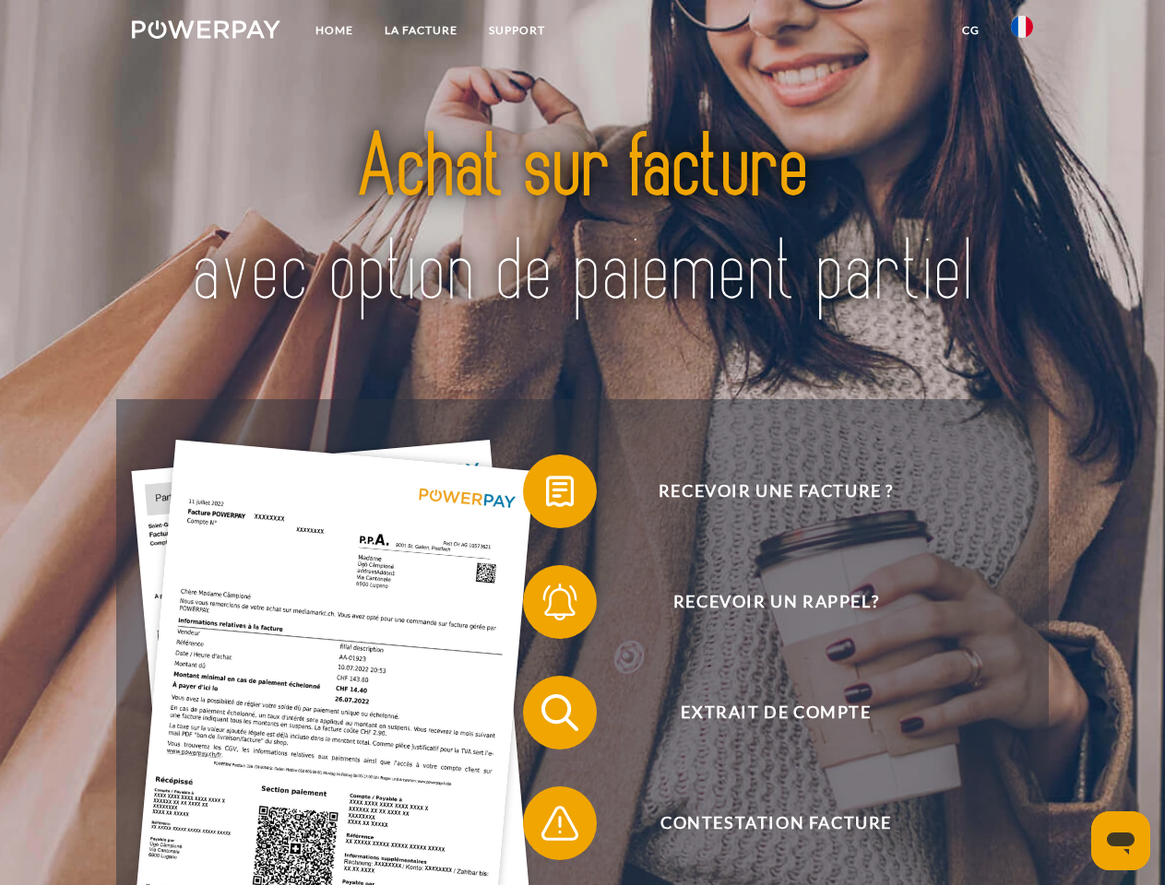
click at [206, 32] on img at bounding box center [206, 29] width 148 height 18
click at [1022, 32] on img at bounding box center [1022, 27] width 22 height 22
click at [970, 30] on link "CG" at bounding box center [970, 30] width 49 height 33
click at [546, 495] on span at bounding box center [532, 491] width 92 height 92
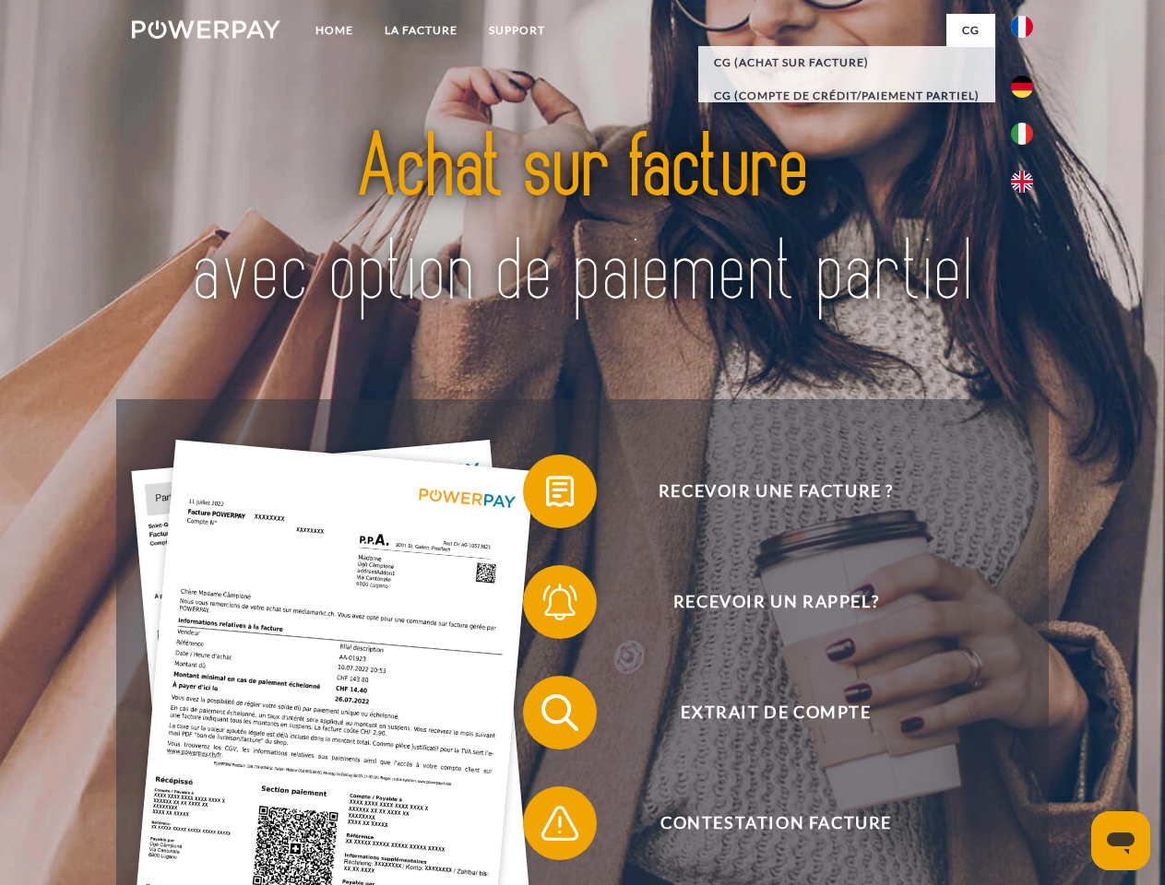
click at [546, 606] on span at bounding box center [532, 602] width 92 height 92
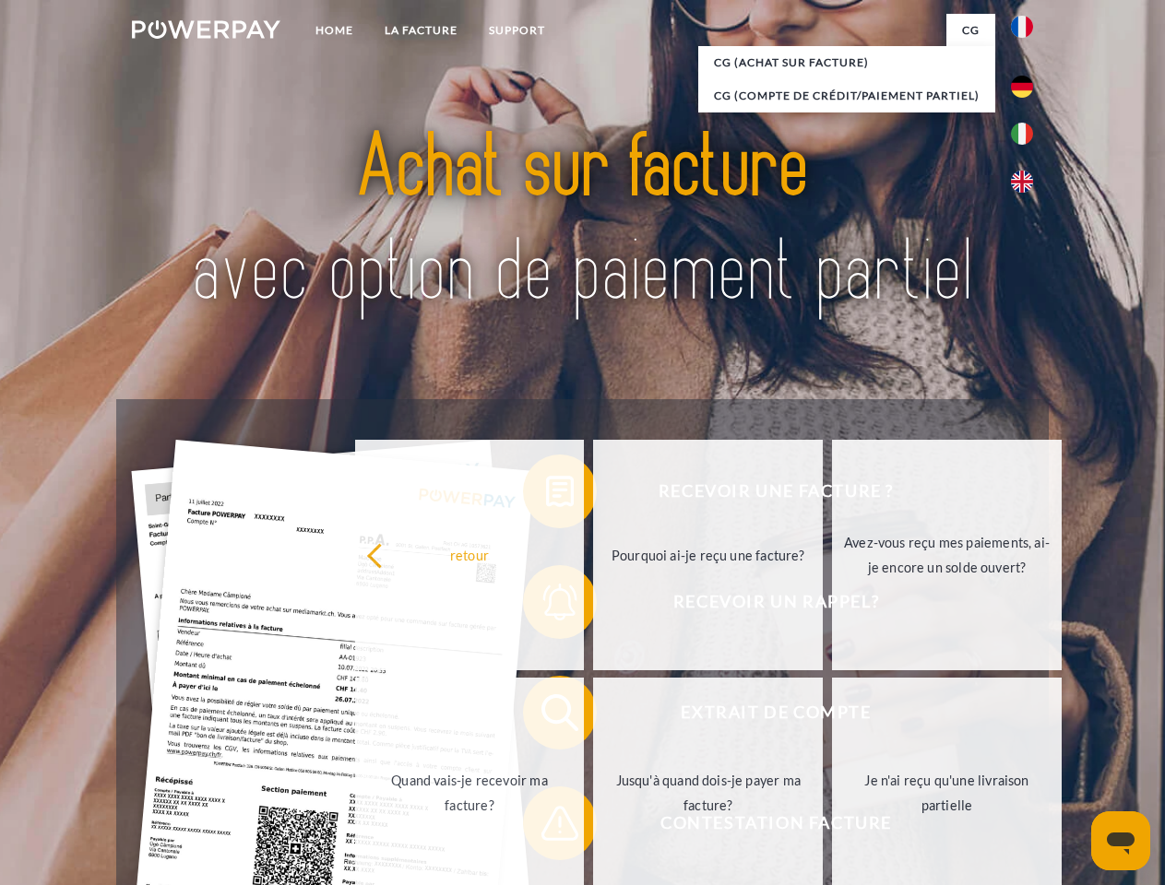
click at [593, 717] on link "Jusqu'à quand dois-je payer ma facture?" at bounding box center [708, 793] width 230 height 231
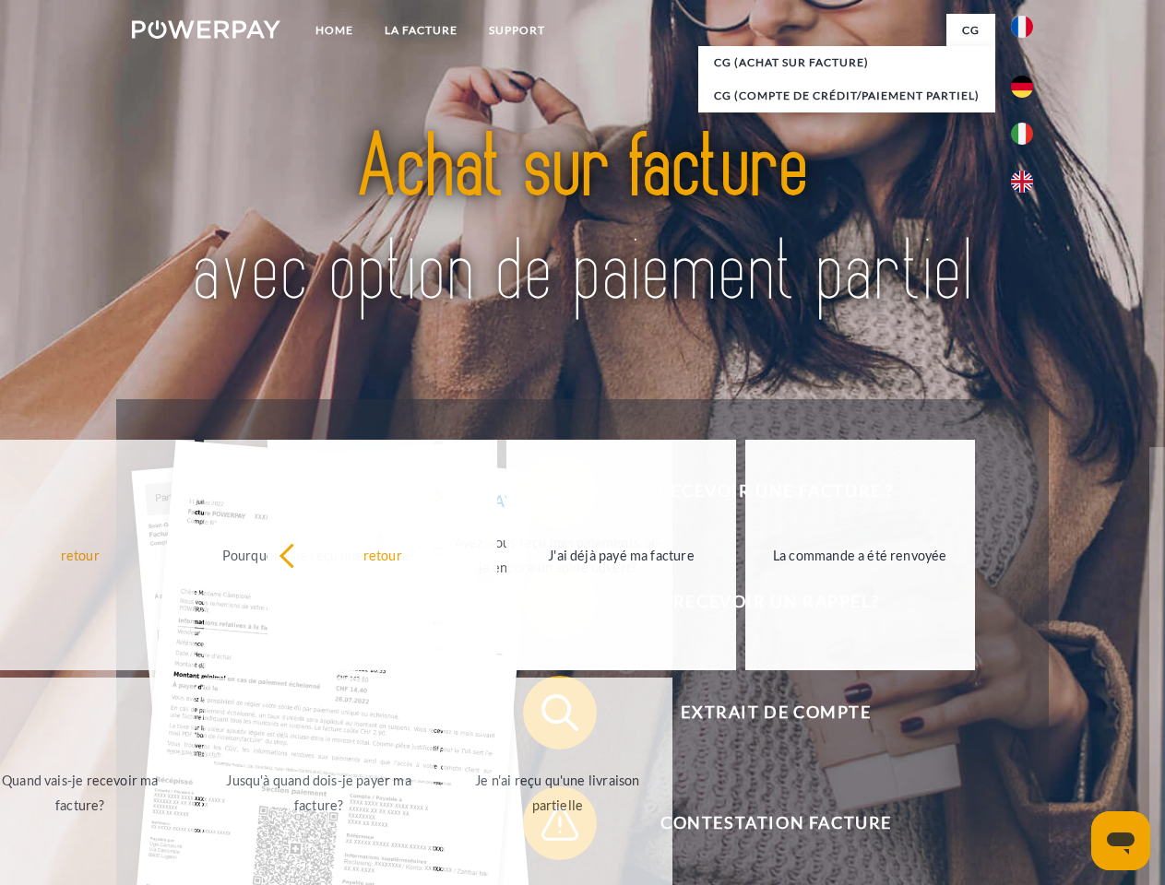
click at [546, 827] on span at bounding box center [532, 823] width 92 height 92
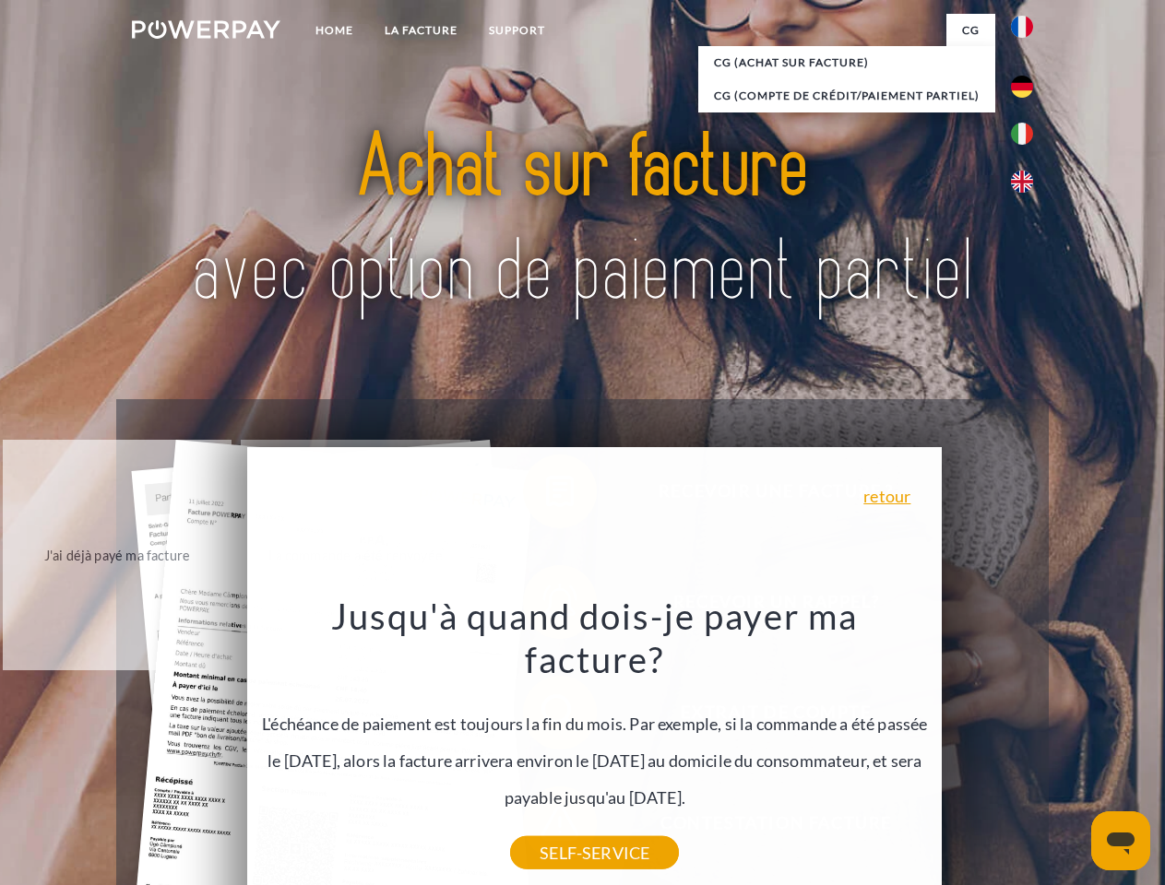
click at [1120, 841] on icon "Ouvrir la fenêtre de messagerie" at bounding box center [1121, 844] width 28 height 22
